Goal: Task Accomplishment & Management: Manage account settings

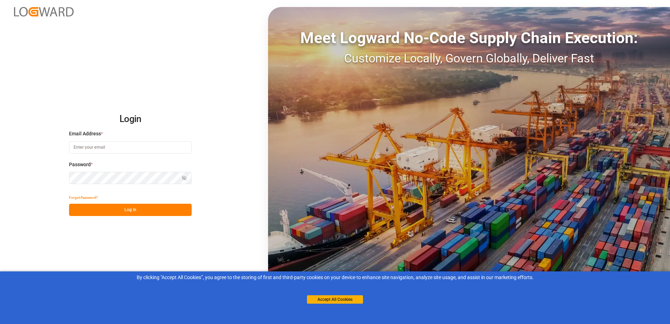
click at [155, 148] on input at bounding box center [130, 147] width 123 height 12
type input "oliver.niemeyer@logward.com"
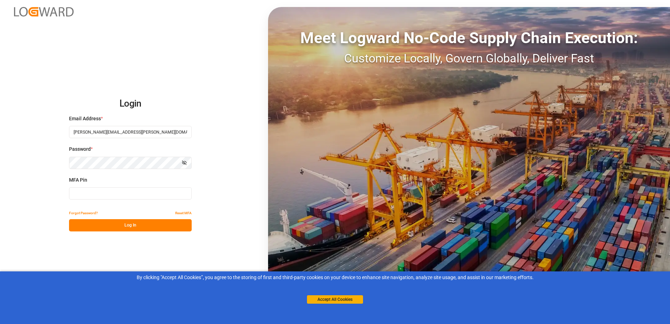
click at [125, 193] on input at bounding box center [130, 193] width 123 height 12
click at [138, 191] on input at bounding box center [130, 193] width 123 height 12
click at [141, 189] on input at bounding box center [130, 193] width 123 height 12
click at [139, 191] on input at bounding box center [130, 193] width 123 height 12
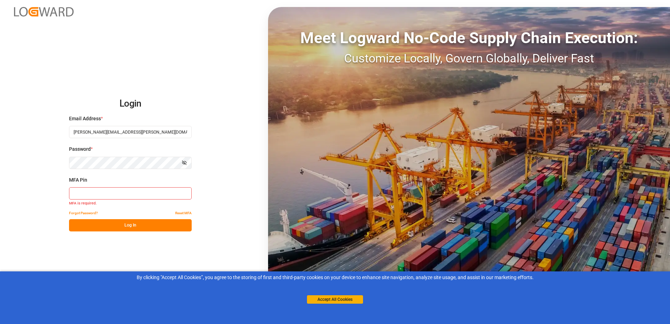
type input "541190"
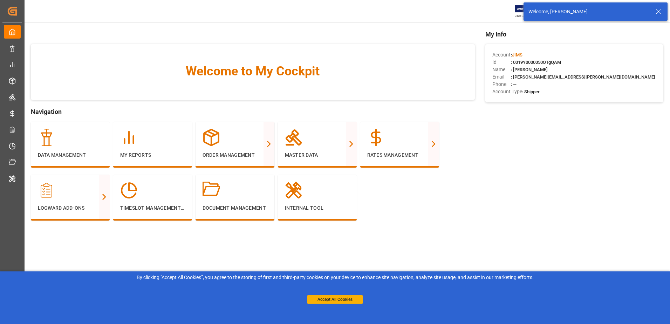
click at [657, 13] on icon at bounding box center [658, 11] width 8 height 8
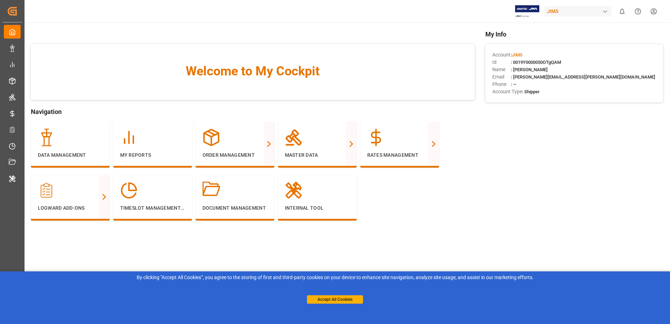
click at [564, 9] on div "JIMS" at bounding box center [577, 11] width 67 height 10
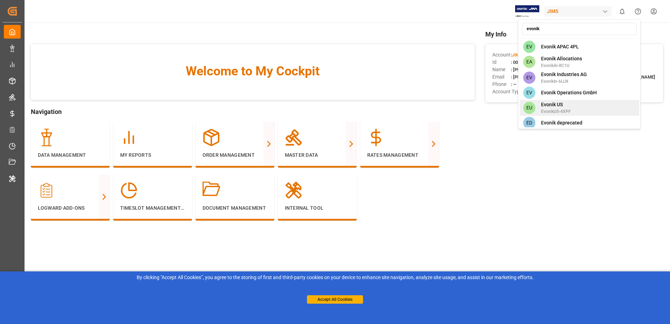
type input "evonik"
click at [579, 102] on div "EU Evonik US EvonikUS-4XPF" at bounding box center [579, 108] width 119 height 16
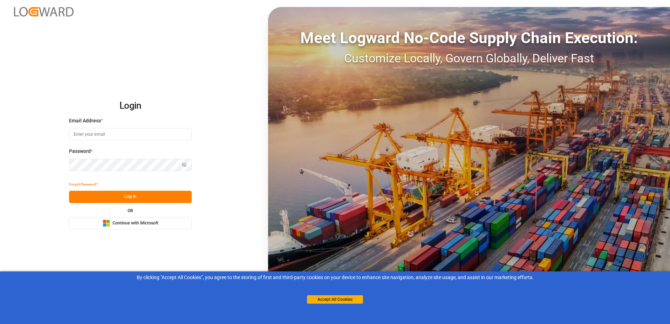
click at [123, 221] on span "Continue with Microsoft" at bounding box center [135, 223] width 46 height 6
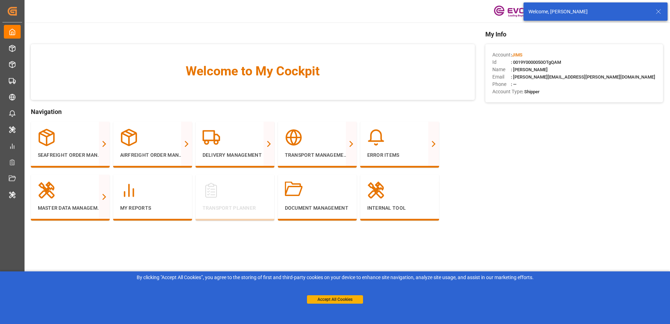
click at [658, 12] on icon at bounding box center [658, 11] width 8 height 8
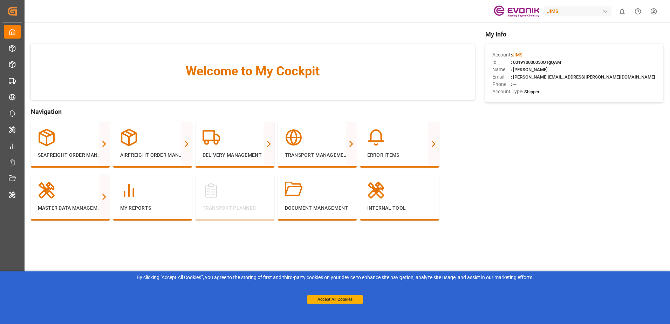
click at [571, 13] on div "JIMS" at bounding box center [577, 11] width 67 height 10
type input "evonik ind"
click at [570, 48] on span "EvonikIn-6LLN" at bounding box center [564, 51] width 46 height 6
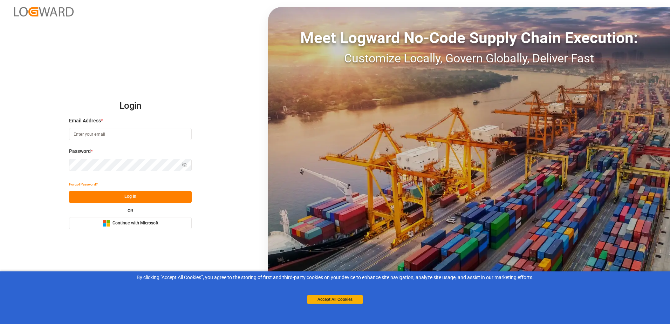
click at [152, 223] on span "Continue with Microsoft" at bounding box center [135, 223] width 46 height 6
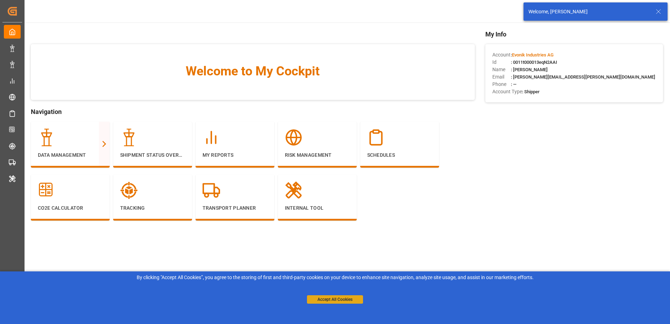
click at [350, 300] on button "Accept All Cookies" at bounding box center [335, 299] width 56 height 8
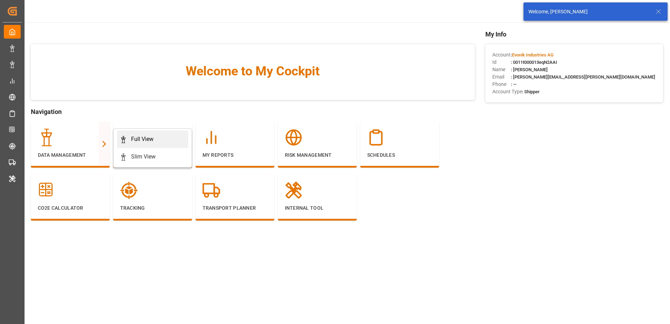
click at [135, 138] on div "Full View" at bounding box center [142, 139] width 22 height 8
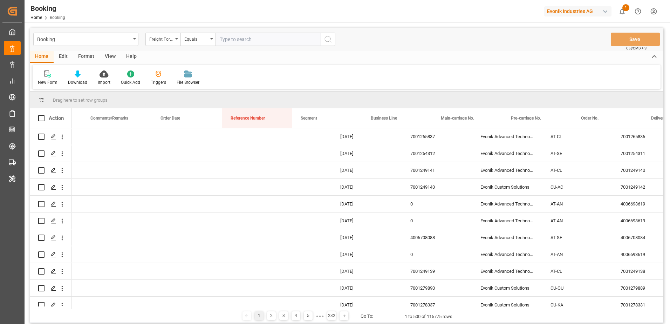
scroll to position [0, 550]
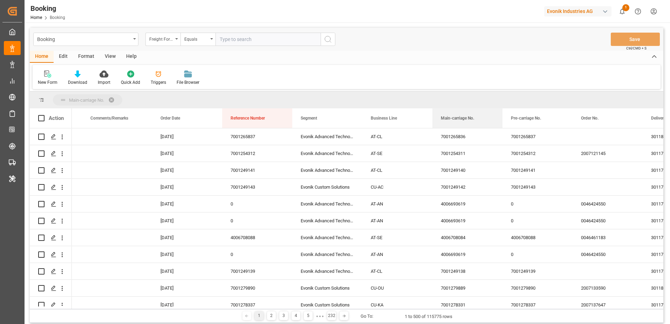
drag, startPoint x: 456, startPoint y: 117, endPoint x: 449, endPoint y: 100, distance: 18.4
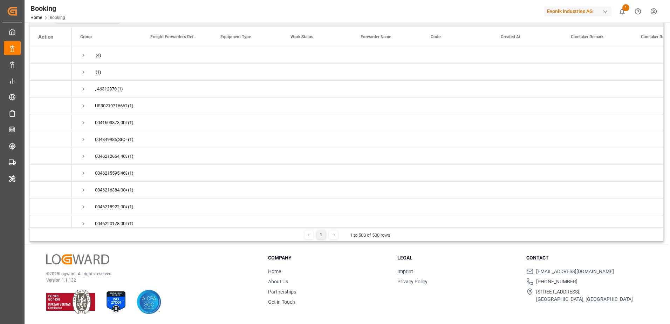
scroll to position [0, 0]
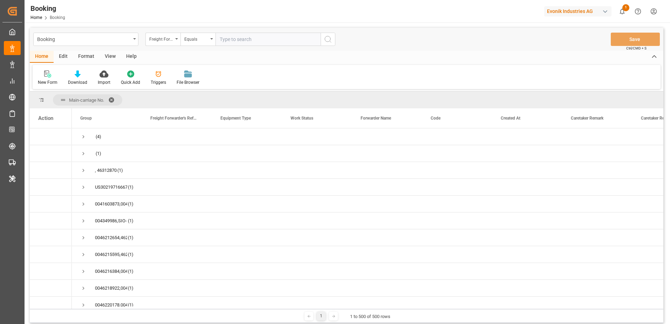
click at [111, 98] on span at bounding box center [113, 100] width 11 height 6
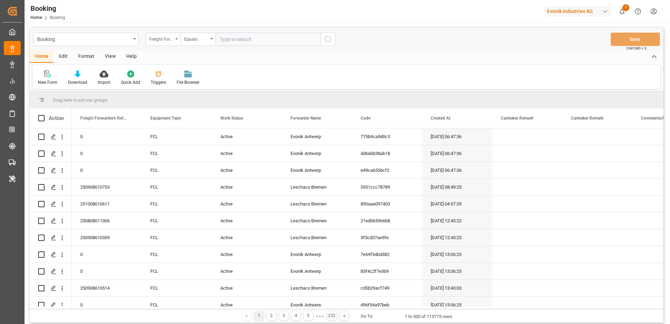
click at [176, 41] on div "Freight Forwarder's Reference No." at bounding box center [162, 39] width 35 height 13
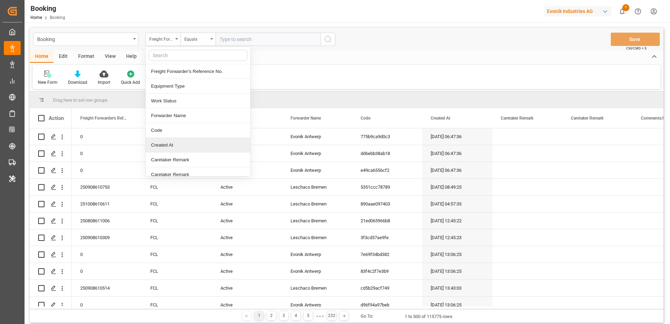
click at [192, 145] on div "Created At" at bounding box center [198, 145] width 104 height 15
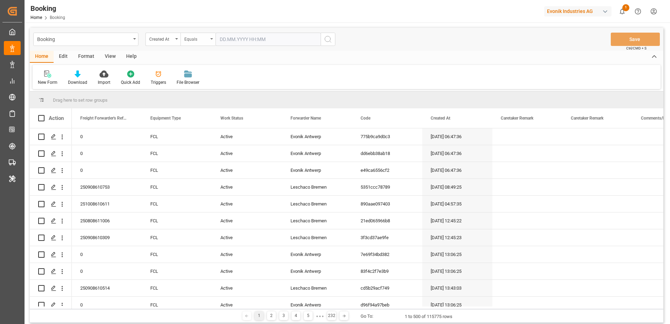
click at [212, 39] on icon "open menu" at bounding box center [211, 38] width 3 height 1
click at [211, 114] on div "Greater than" at bounding box center [233, 115] width 104 height 15
click at [243, 39] on input "text" at bounding box center [267, 39] width 105 height 13
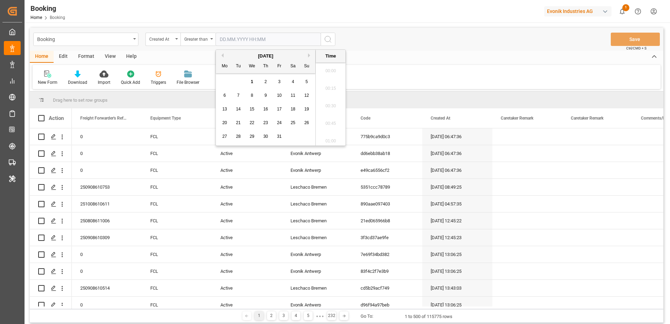
scroll to position [616, 0]
click at [223, 54] on button "Previous Month" at bounding box center [221, 55] width 4 height 4
click at [281, 82] on div "1" at bounding box center [279, 82] width 9 height 8
type input "01.08.2025 00:00"
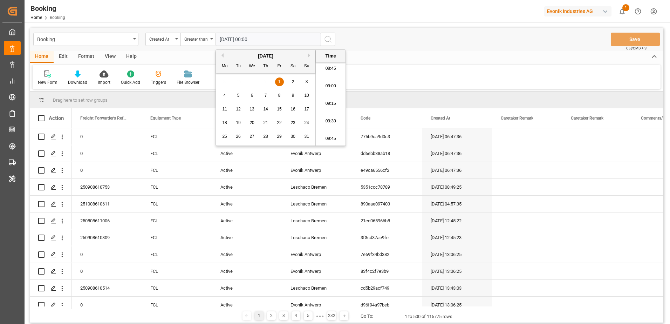
click at [330, 41] on icon "search button" at bounding box center [328, 39] width 8 height 8
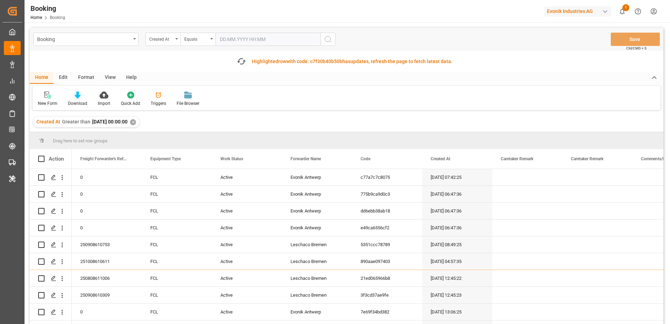
click at [79, 96] on icon at bounding box center [78, 94] width 6 height 7
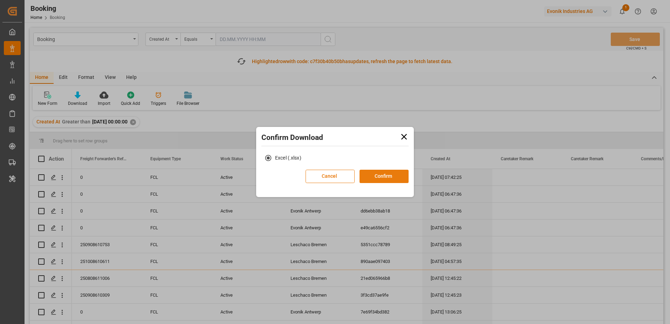
click at [382, 177] on button "Confirm" at bounding box center [383, 176] width 49 height 13
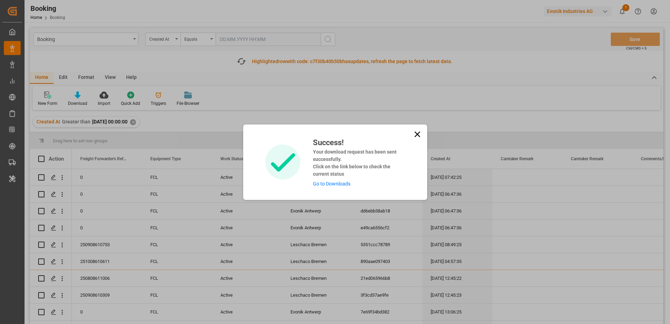
click at [343, 181] on link "Go to Downloads" at bounding box center [331, 184] width 37 height 6
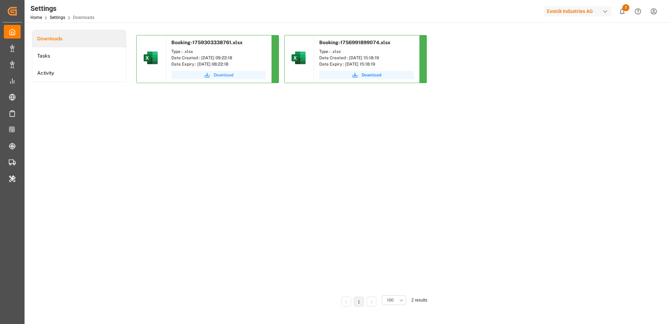
click at [211, 71] on button "Download" at bounding box center [218, 75] width 95 height 8
click at [594, 12] on div "Evonik Industries AG" at bounding box center [577, 11] width 67 height 10
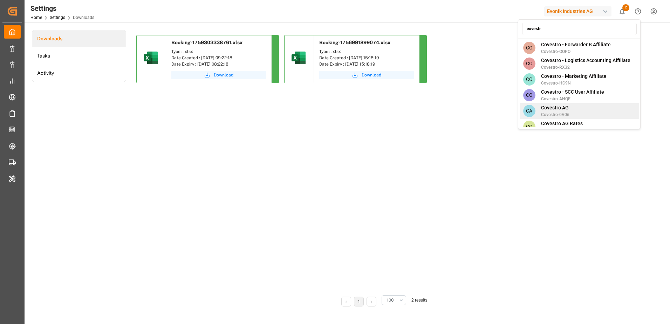
type input "covestr"
click at [563, 104] on span "Covestro AG" at bounding box center [555, 107] width 28 height 7
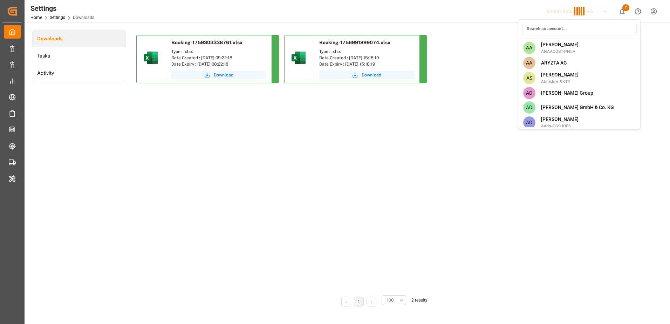
scroll to position [1096, 0]
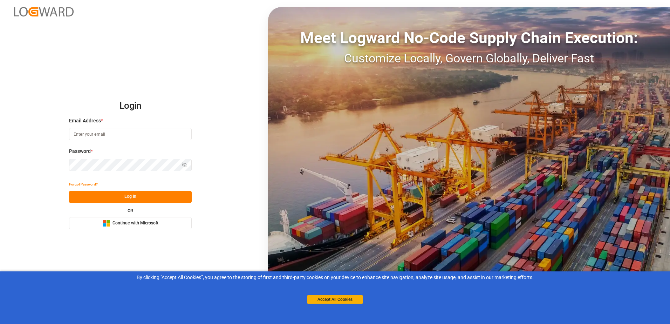
click at [171, 225] on button "Microsoft Logo Continue with Microsoft" at bounding box center [130, 223] width 123 height 12
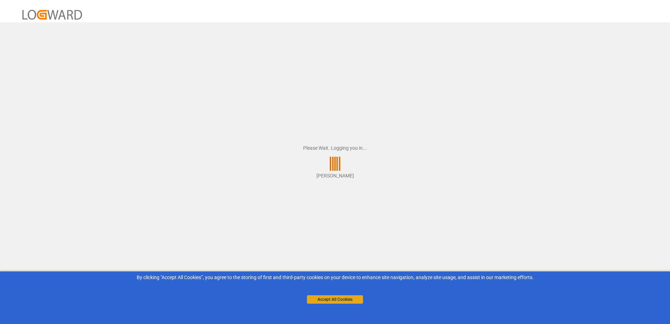
click at [341, 299] on button "Accept All Cookies" at bounding box center [335, 299] width 56 height 8
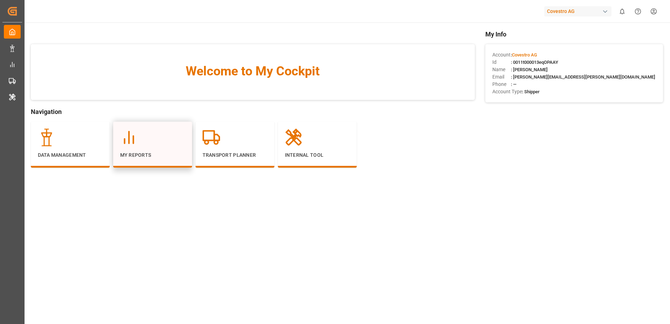
click at [159, 128] on div "My Reports" at bounding box center [152, 145] width 79 height 46
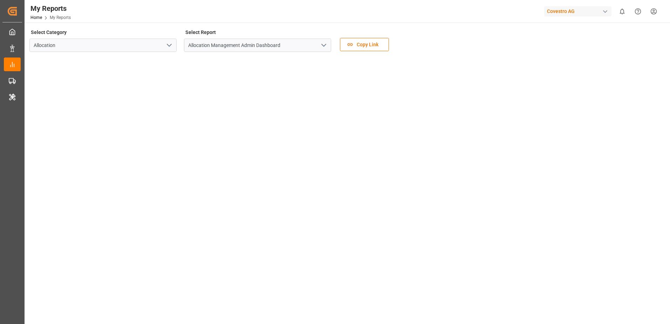
click at [324, 44] on icon "open menu" at bounding box center [324, 45] width 8 height 8
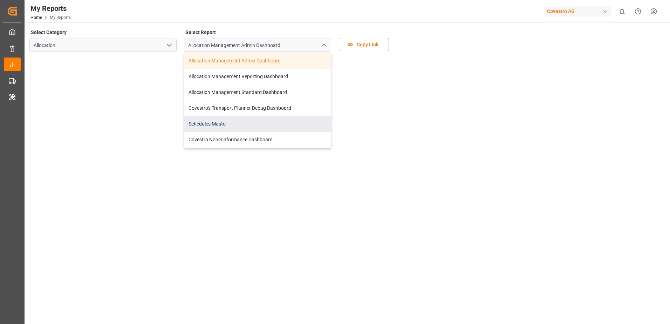
click at [296, 117] on div "Schedules Master" at bounding box center [257, 124] width 146 height 16
